Goal: Obtain resource: Download file/media

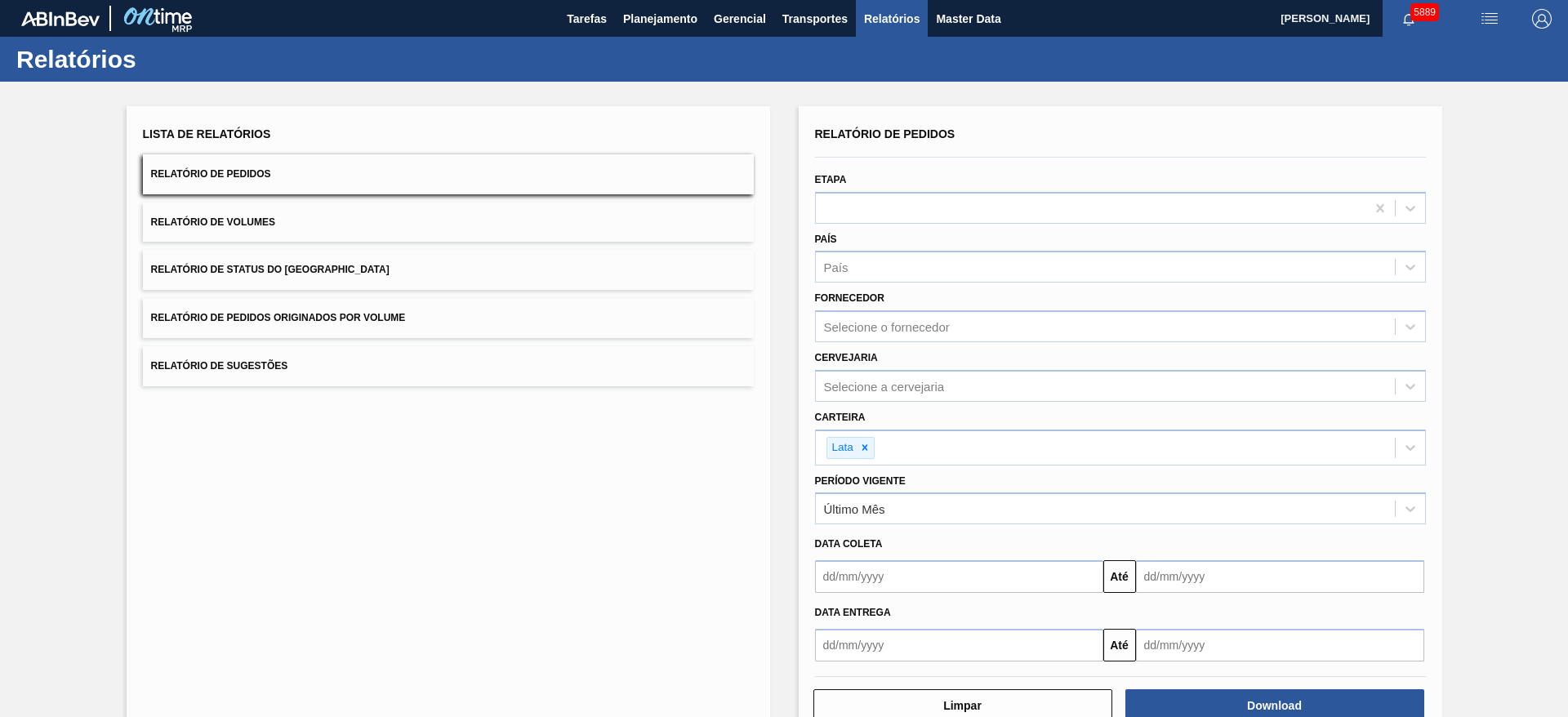
scroll to position [43, 0]
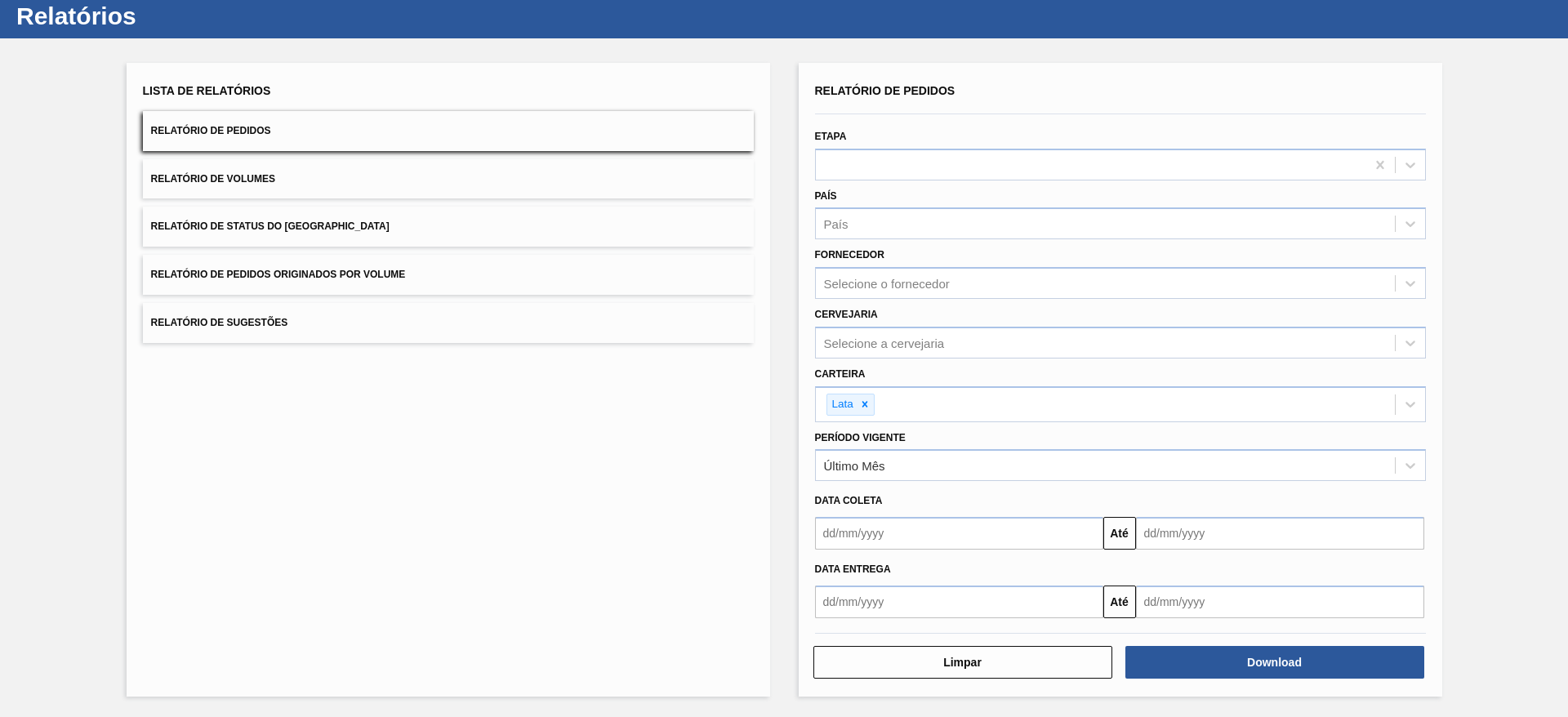
click at [258, 285] on button "Relatório de Pedidos Originados por Volume" at bounding box center [448, 274] width 611 height 40
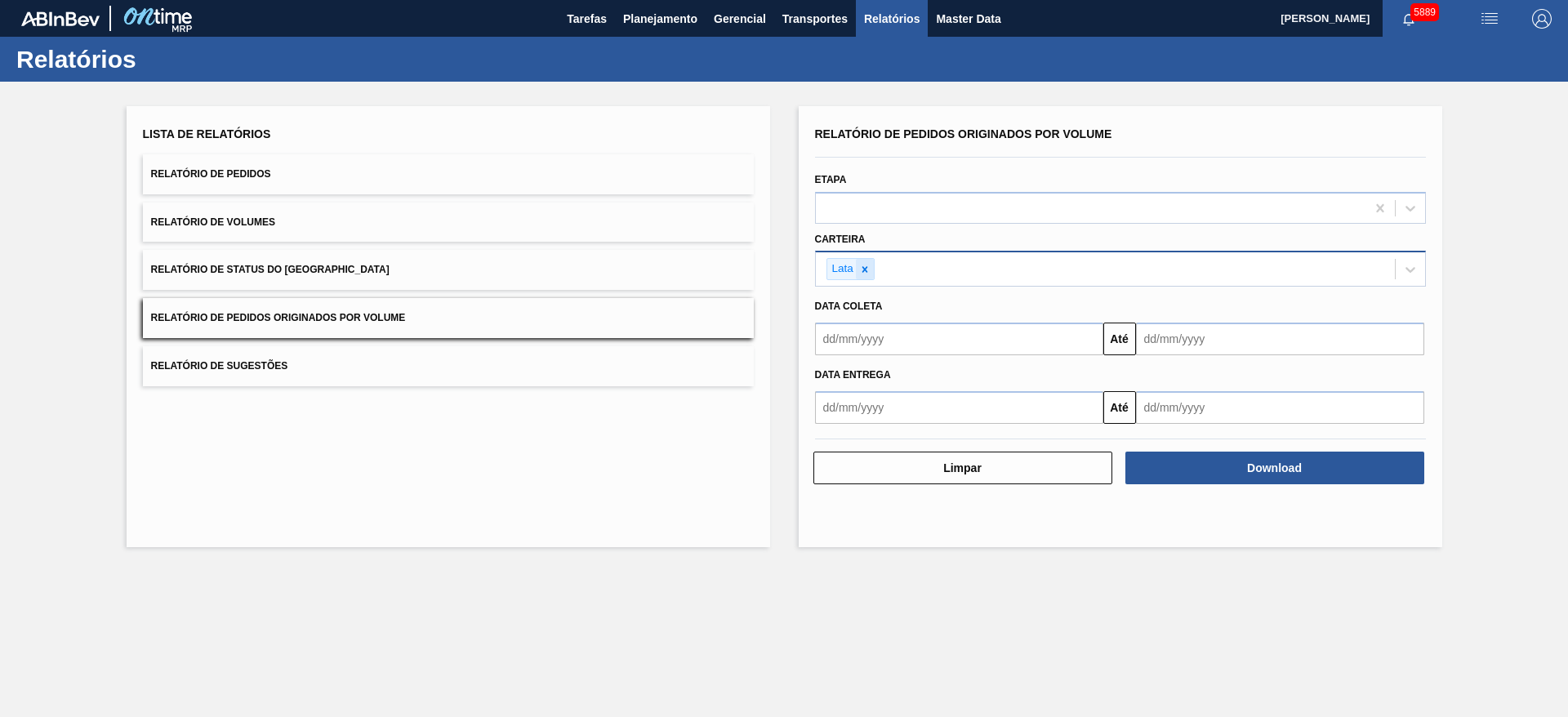
click at [868, 266] on icon at bounding box center [865, 269] width 12 height 12
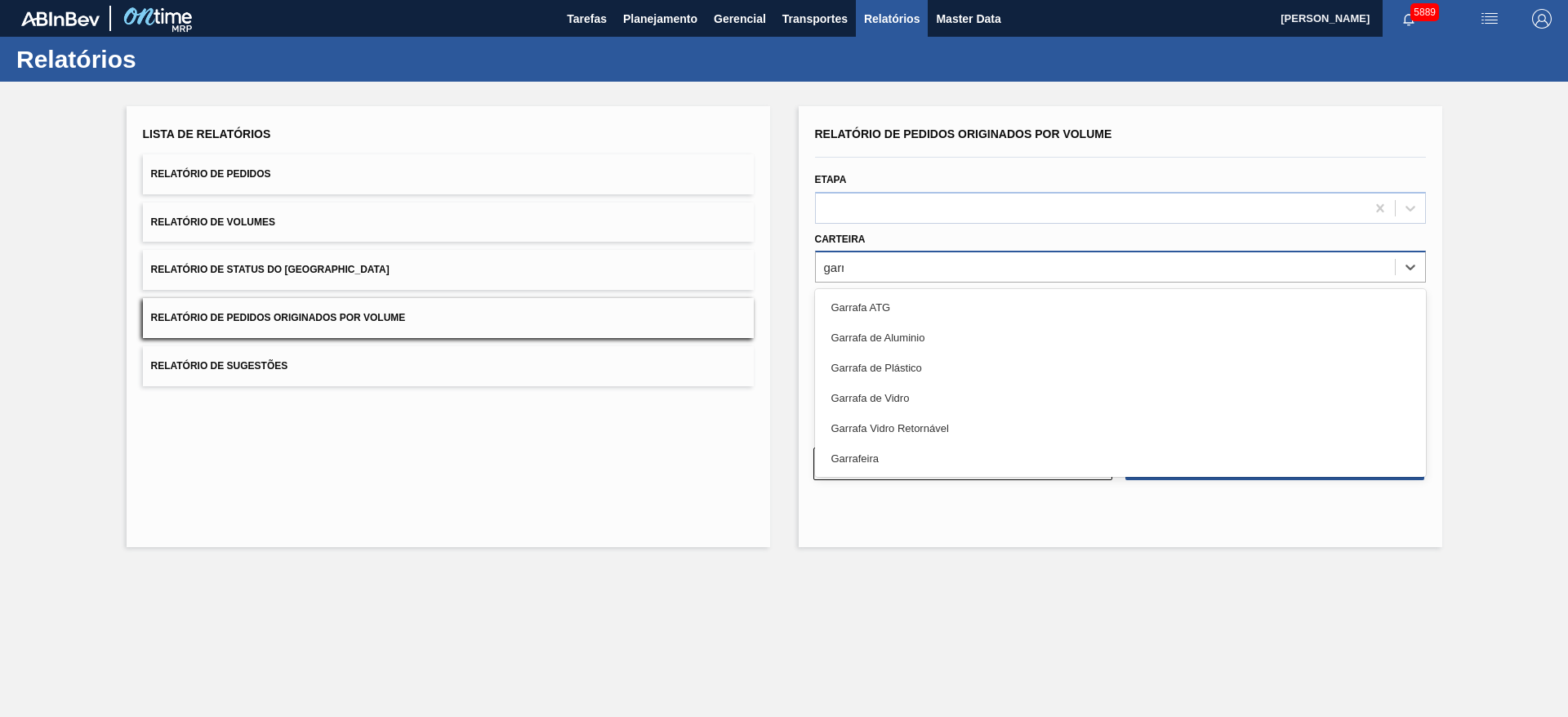
type input "garra"
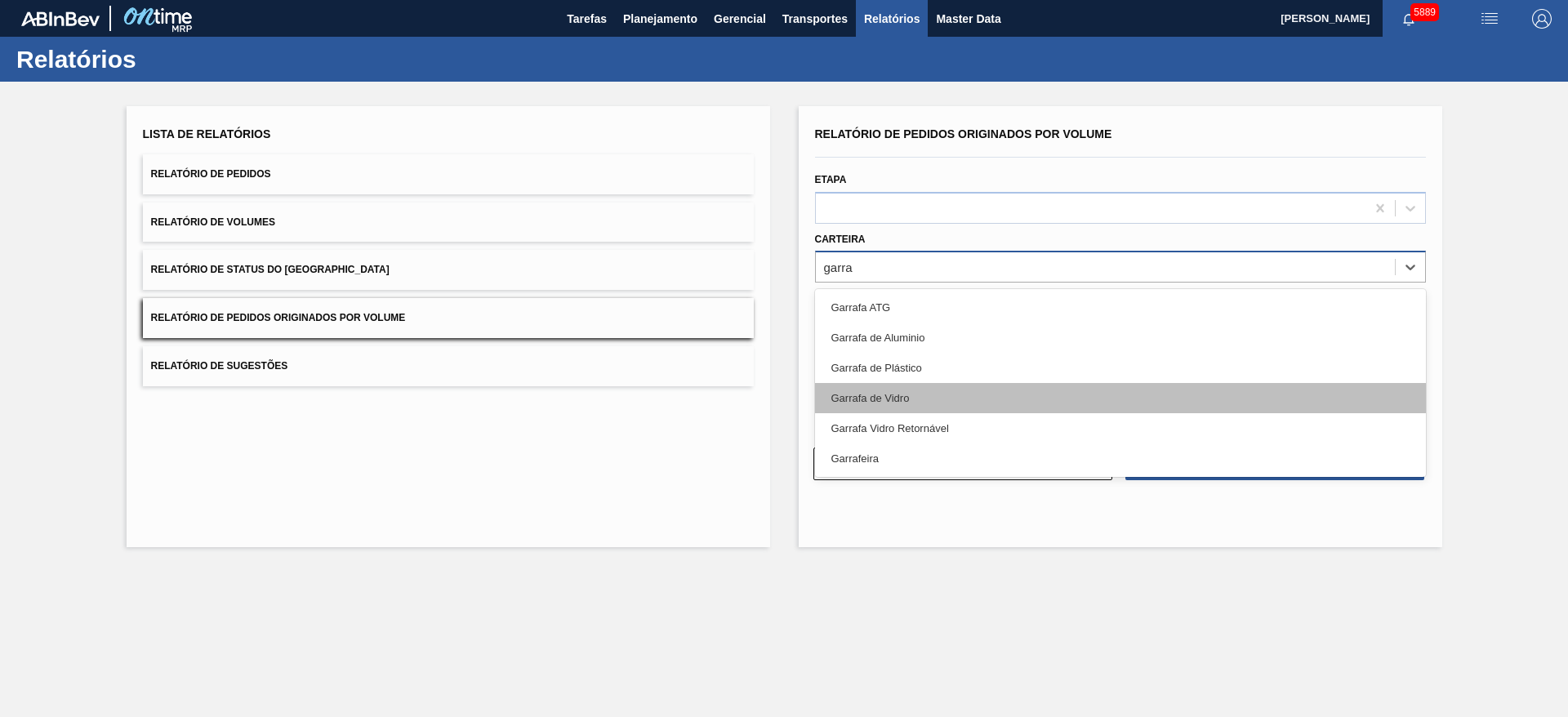
click at [871, 401] on div "Garrafa de Vidro" at bounding box center [1121, 398] width 611 height 30
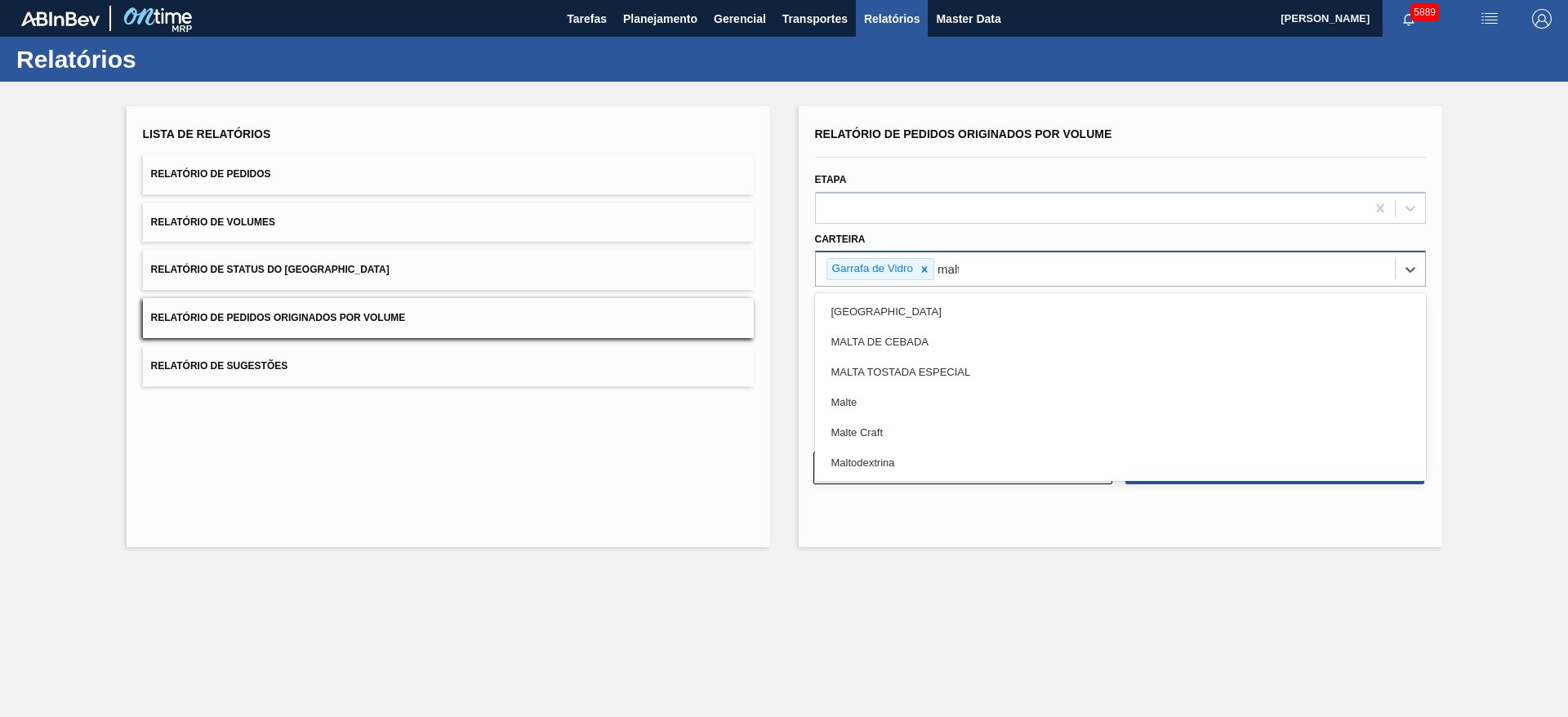
type input "malte"
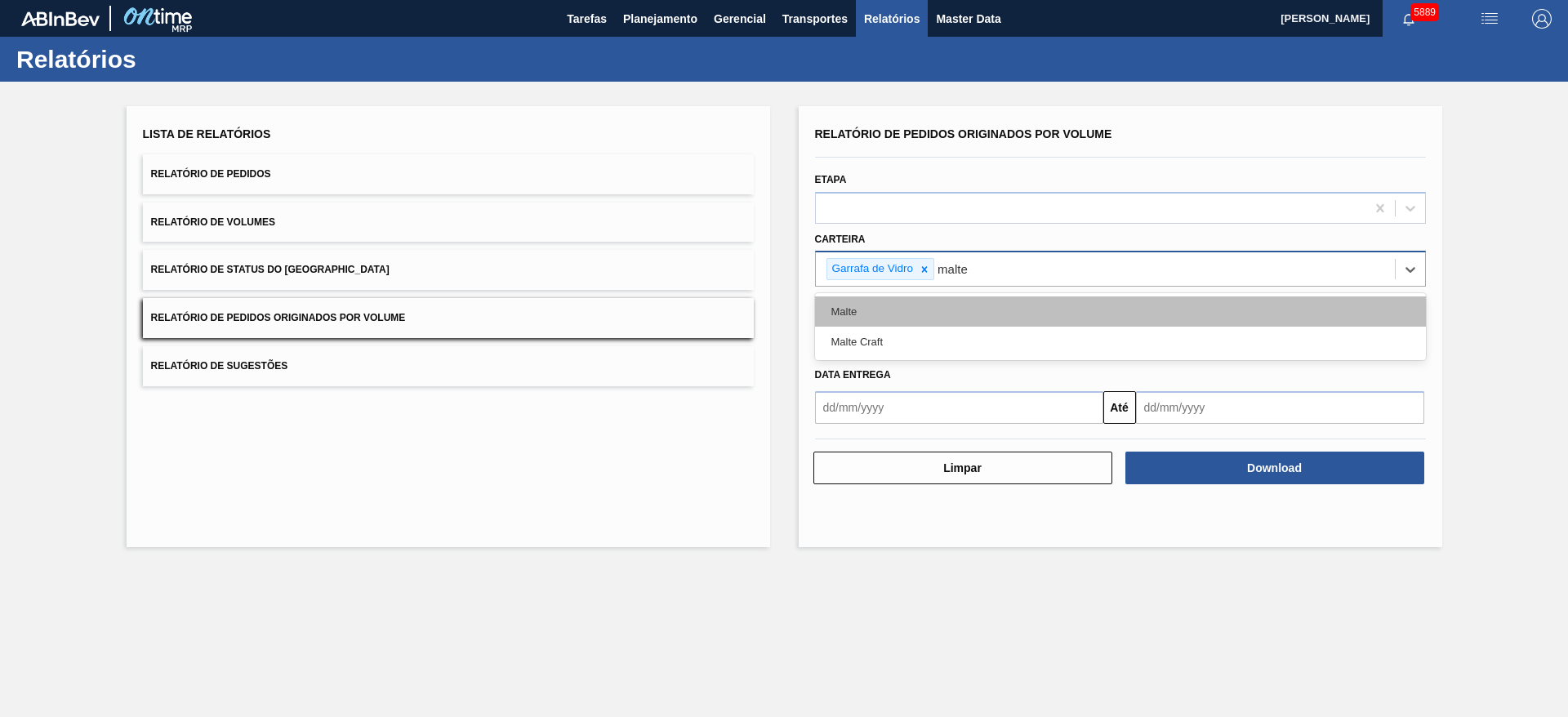
click at [869, 305] on div "Malte" at bounding box center [1121, 312] width 611 height 30
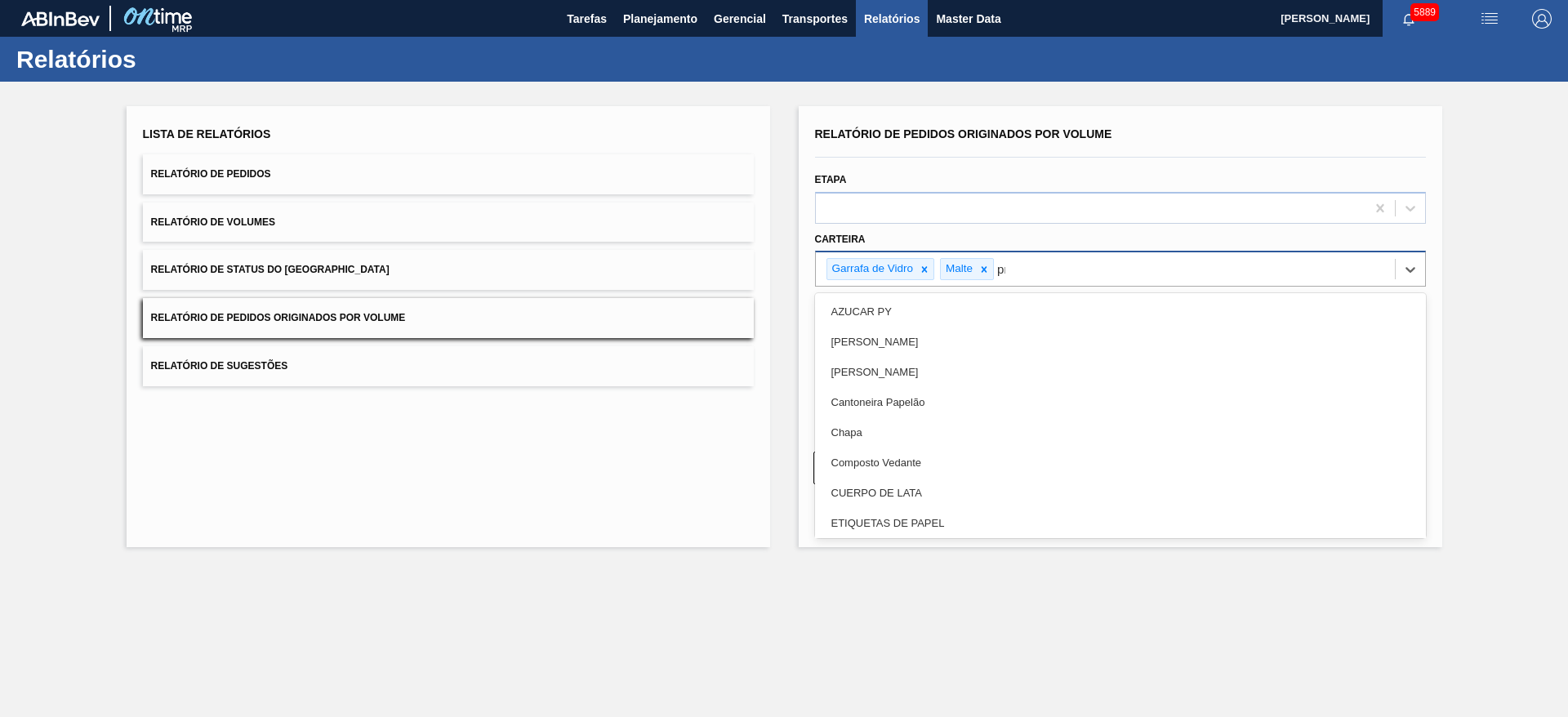
type input "pre"
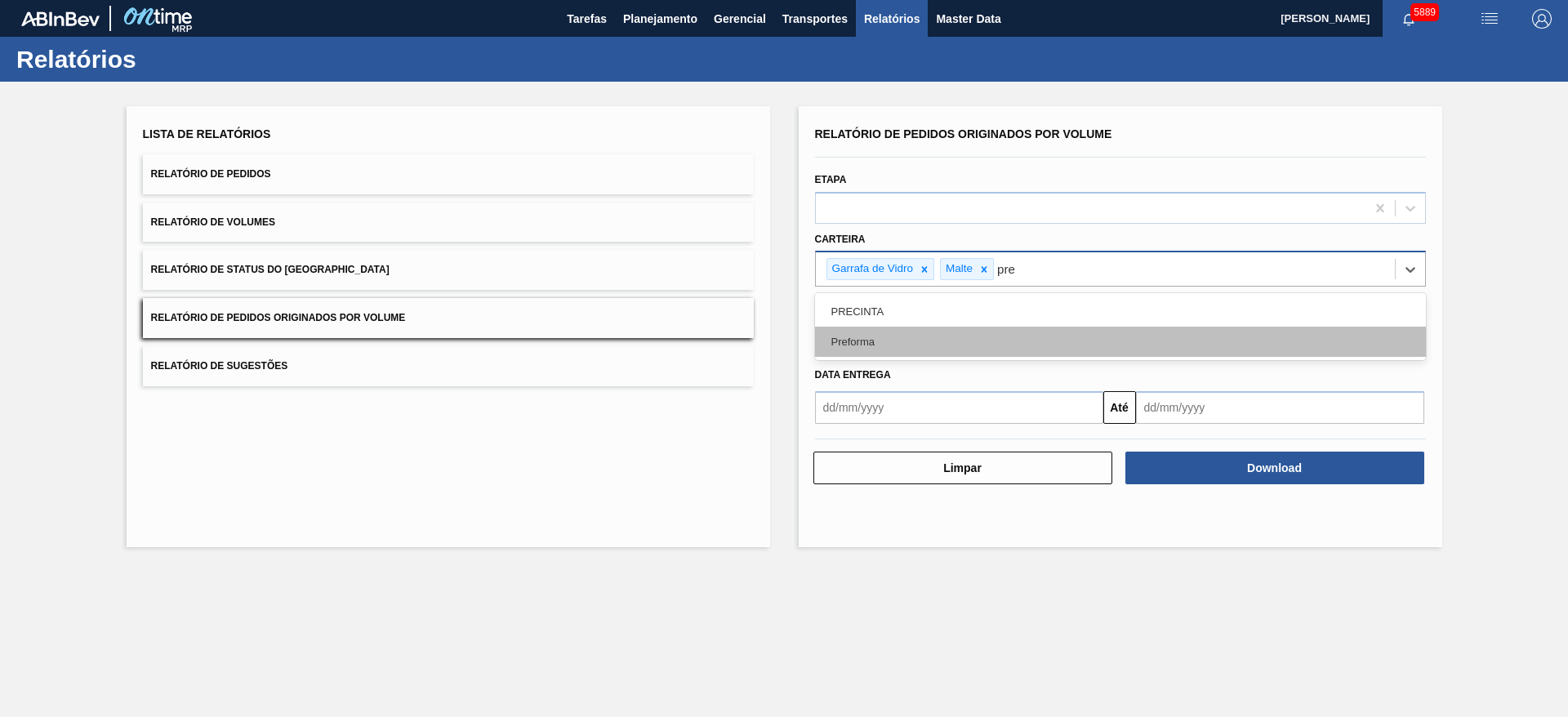
click at [872, 333] on div "Preforma" at bounding box center [1121, 342] width 611 height 30
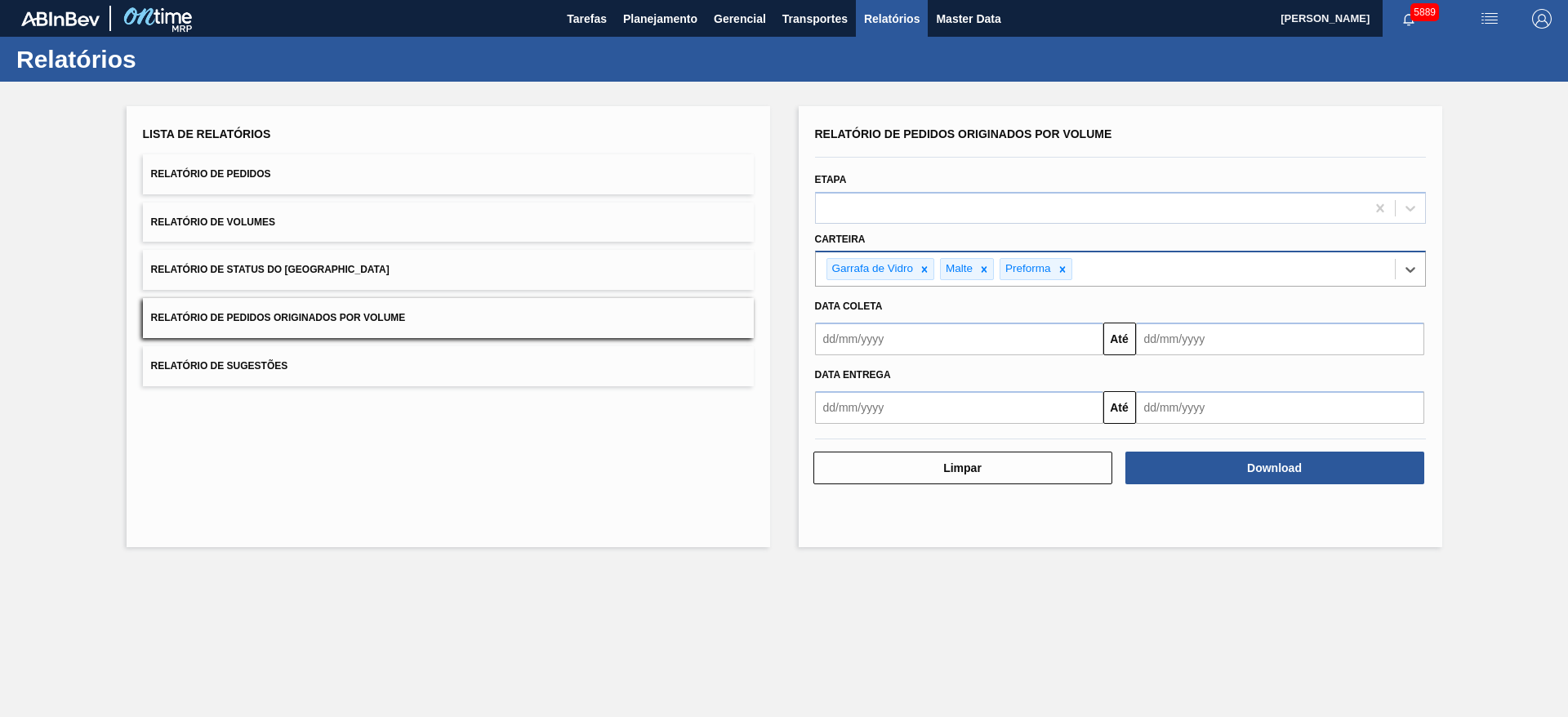
type input "a"
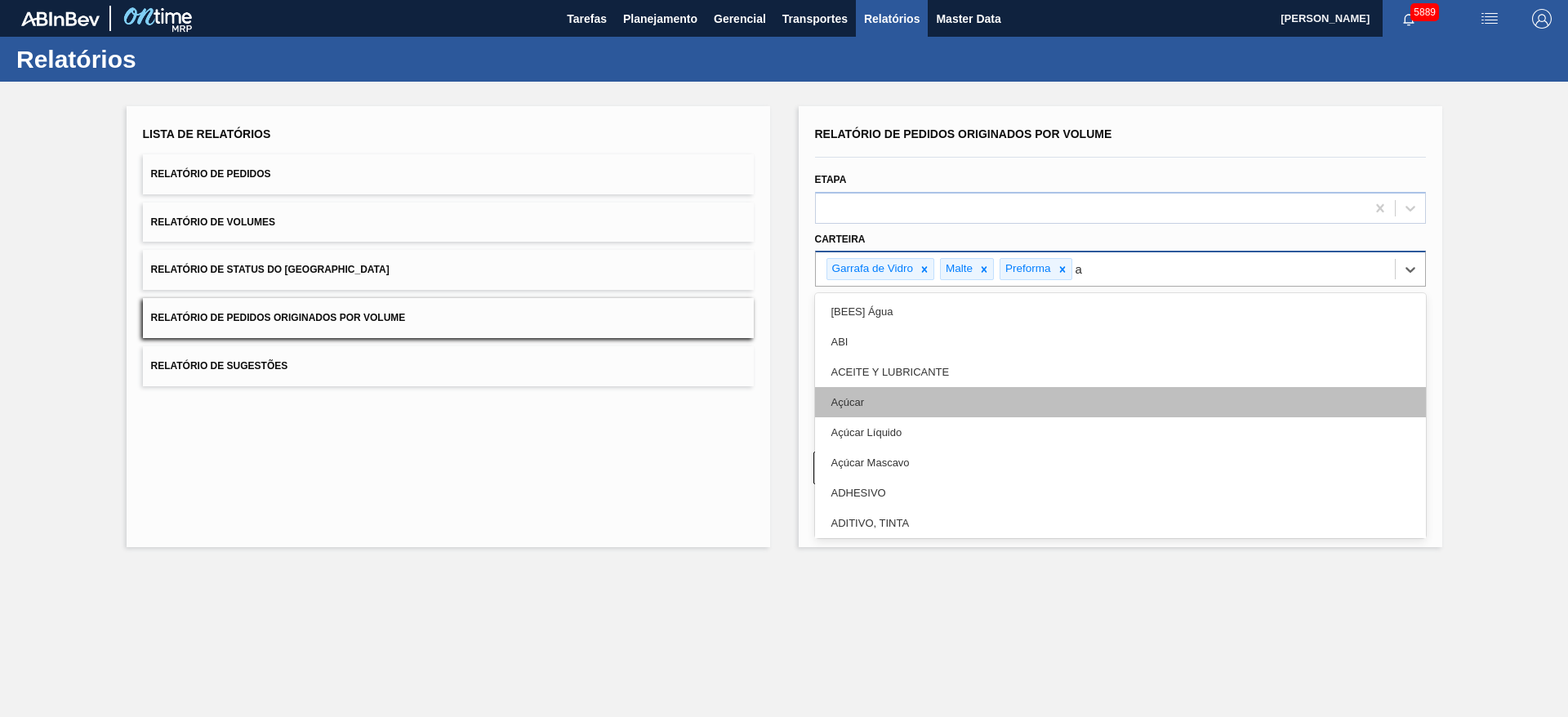
click at [875, 402] on div "Açúcar" at bounding box center [1121, 402] width 611 height 30
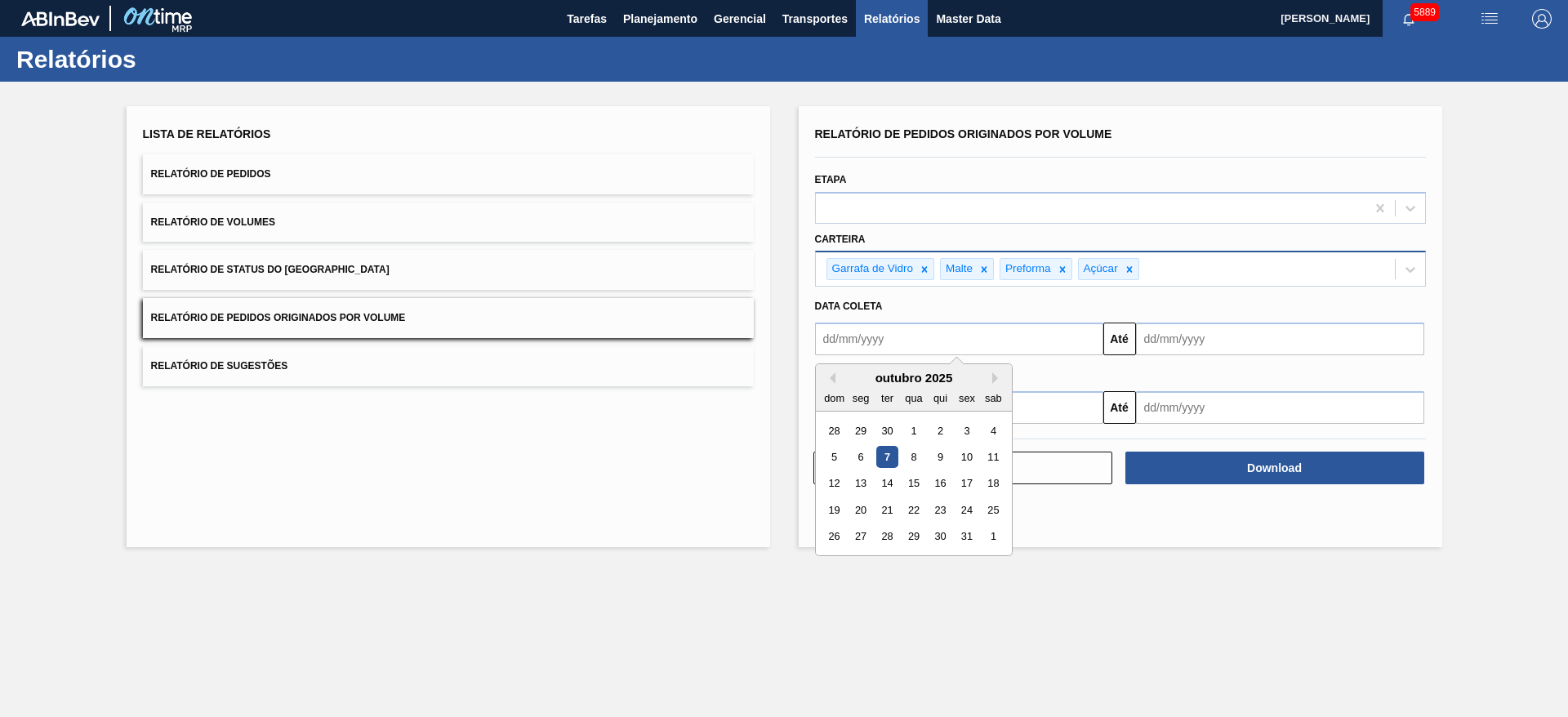
click at [974, 343] on input "text" at bounding box center [960, 338] width 289 height 33
drag, startPoint x: 915, startPoint y: 430, endPoint x: 923, endPoint y: 425, distance: 9.4
click at [915, 430] on div "1" at bounding box center [914, 430] width 22 height 22
type input "[DATE]"
click at [1274, 340] on input "text" at bounding box center [1280, 338] width 289 height 33
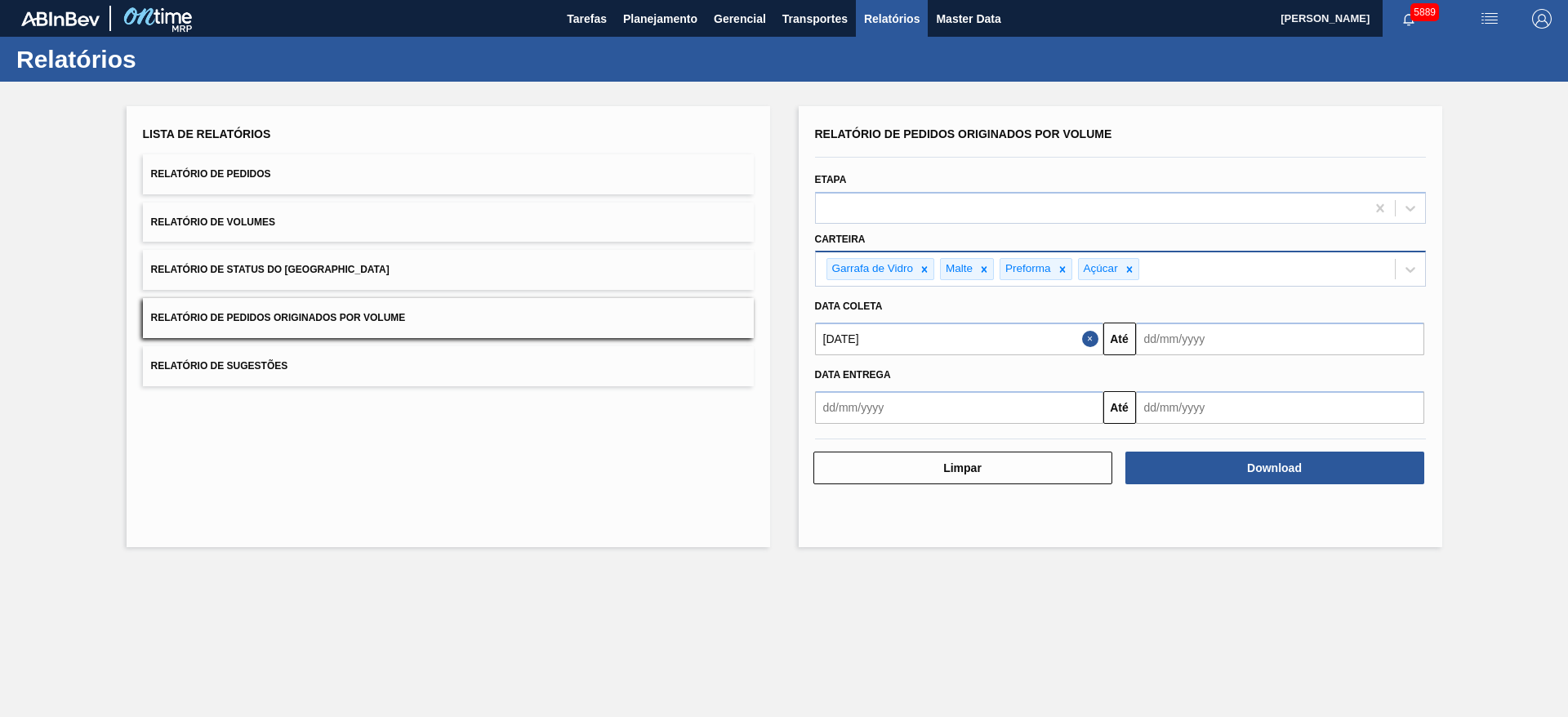
drag, startPoint x: 1088, startPoint y: 339, endPoint x: 1080, endPoint y: 347, distance: 11.3
click at [1088, 338] on button "Close" at bounding box center [1093, 338] width 21 height 33
click at [1019, 333] on input "text" at bounding box center [960, 338] width 289 height 33
click at [830, 374] on button "Previous Month" at bounding box center [830, 378] width 12 height 12
drag, startPoint x: 864, startPoint y: 433, endPoint x: 1143, endPoint y: 420, distance: 279.3
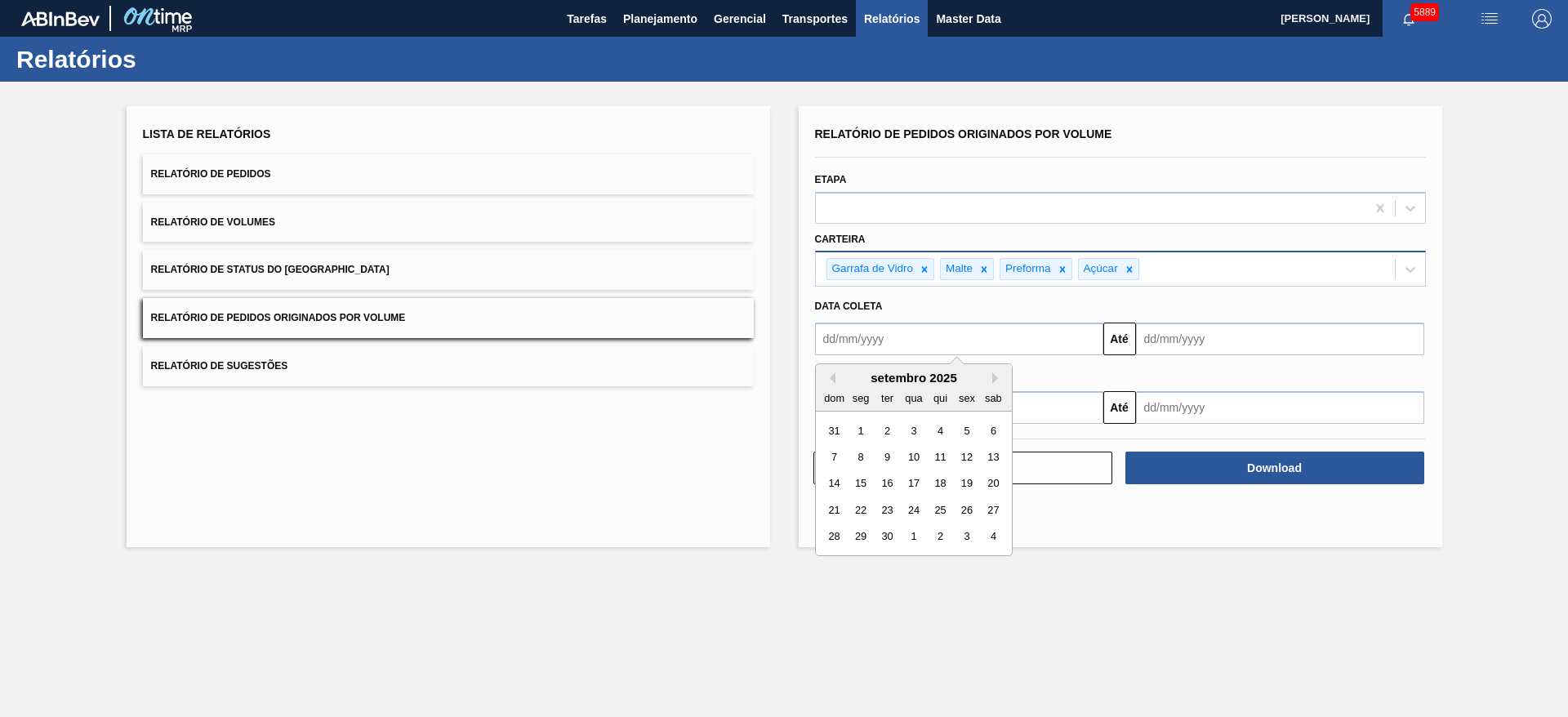
click at [864, 431] on div "1" at bounding box center [861, 430] width 22 height 22
type input "[DATE]"
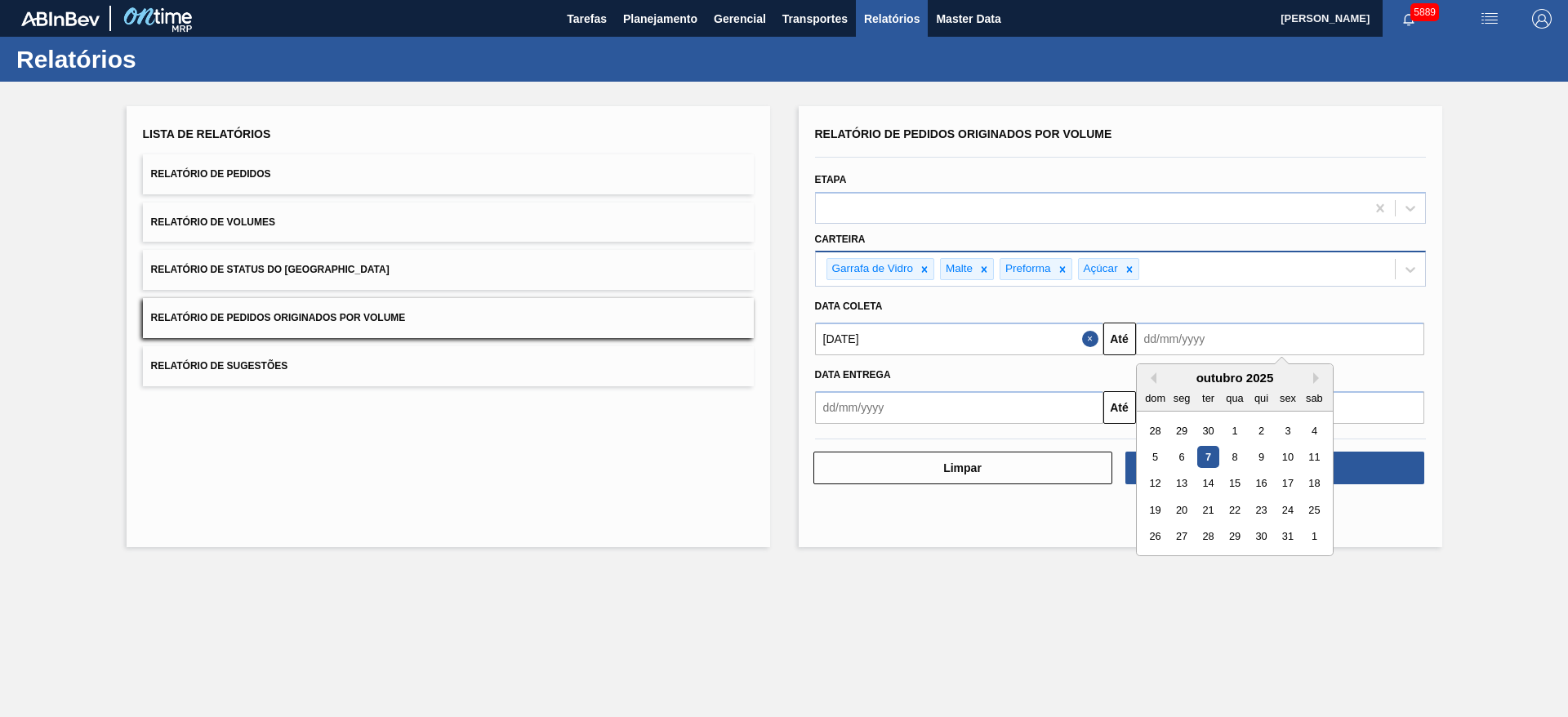
drag, startPoint x: 1287, startPoint y: 329, endPoint x: 1286, endPoint y: 340, distance: 11.0
click at [1287, 329] on input "text" at bounding box center [1280, 338] width 289 height 33
click at [1294, 537] on div "31" at bounding box center [1287, 536] width 22 height 22
type input "[DATE]"
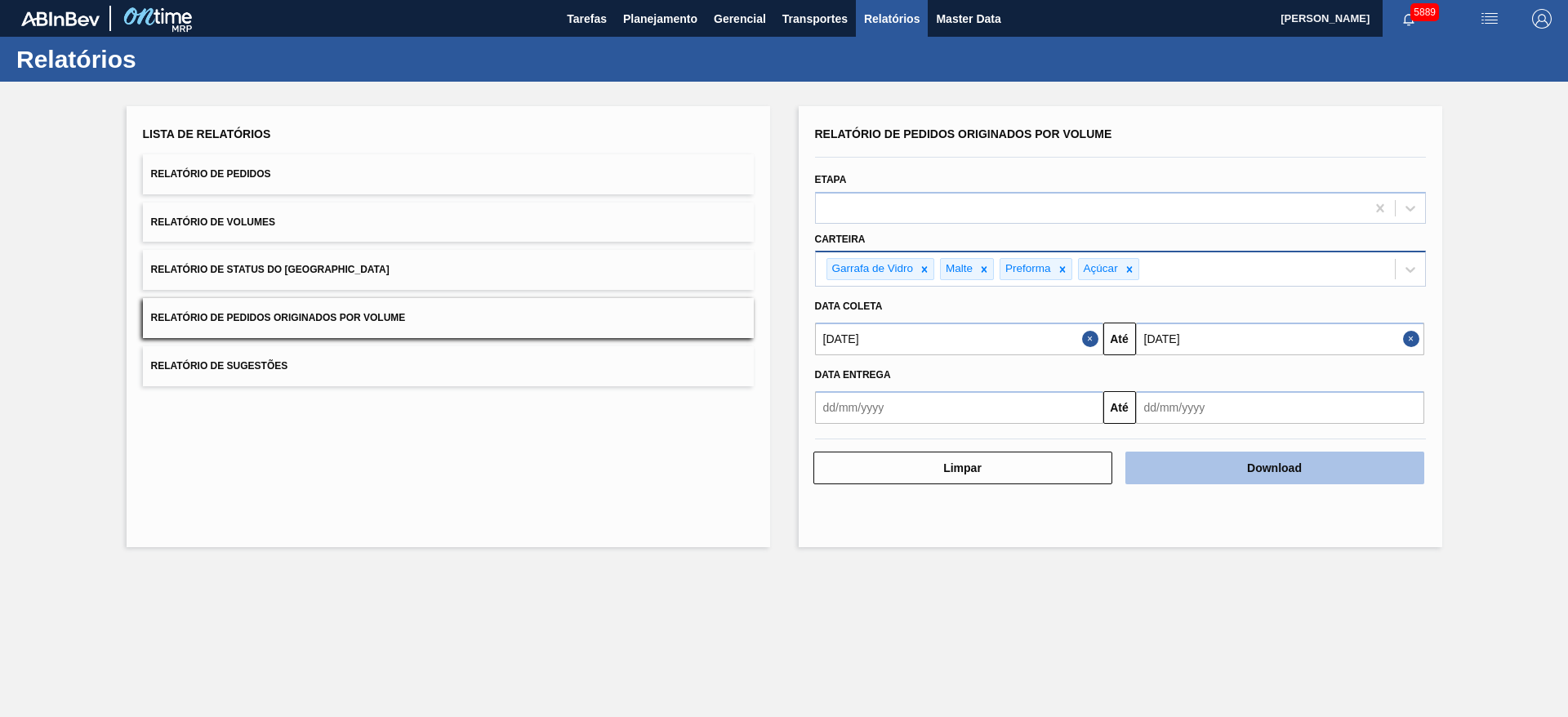
click at [1310, 466] on button "Download" at bounding box center [1275, 467] width 299 height 33
